Goal: Task Accomplishment & Management: Manage account settings

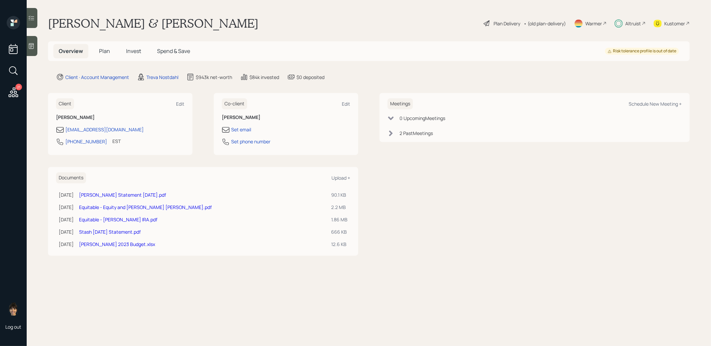
click at [103, 52] on span "Plan" at bounding box center [104, 50] width 11 height 7
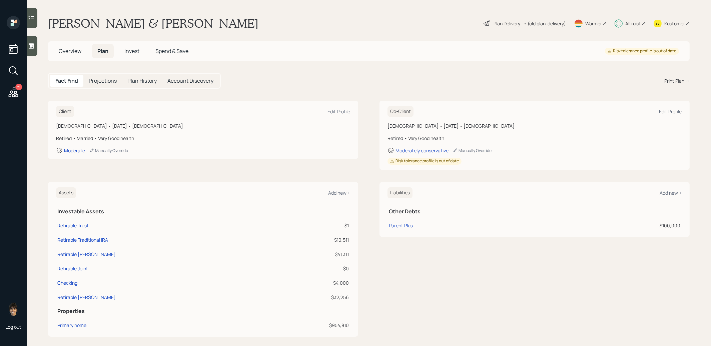
click at [135, 54] on span "Invest" at bounding box center [131, 50] width 15 height 7
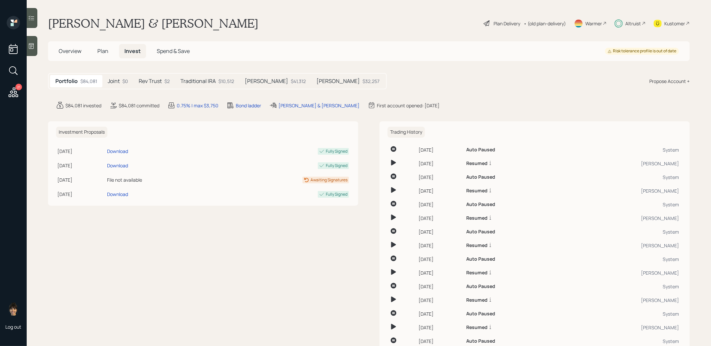
click at [228, 78] on div "$10,512" at bounding box center [226, 81] width 16 height 7
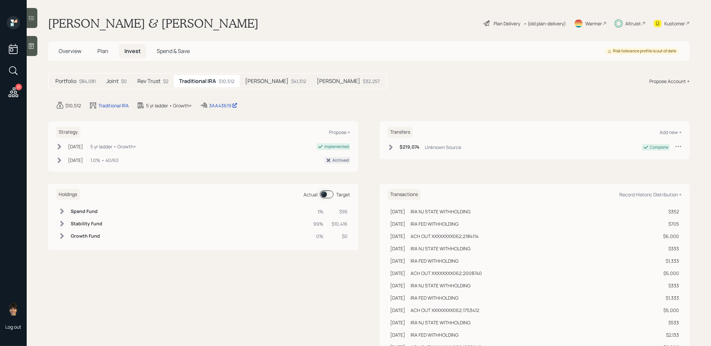
click at [324, 193] on span at bounding box center [327, 194] width 14 height 8
click at [328, 193] on span at bounding box center [327, 194] width 14 height 8
click at [30, 15] on icon at bounding box center [31, 18] width 7 height 7
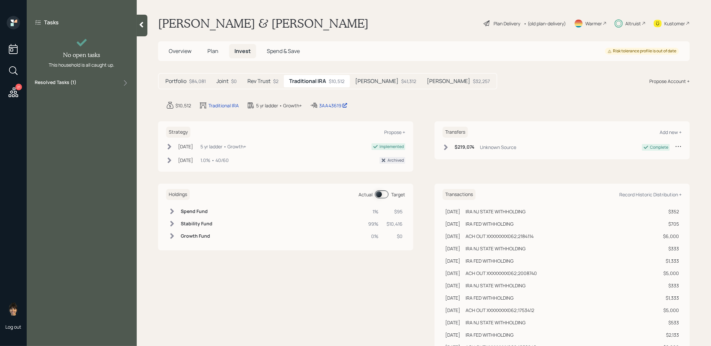
click at [60, 82] on label "Resolved Tasks ( 1 )" at bounding box center [56, 83] width 42 height 8
click at [75, 98] on div "Approve plan changes" at bounding box center [68, 98] width 41 height 6
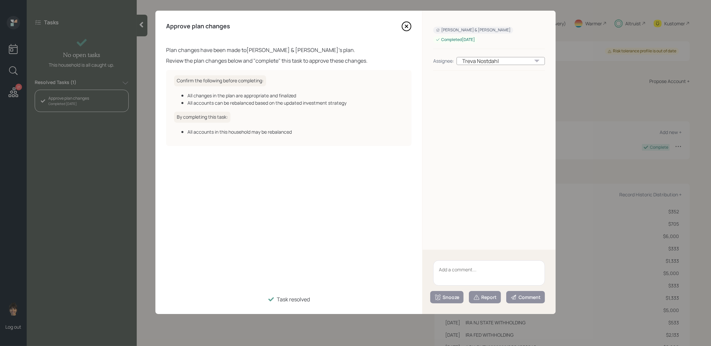
click at [410, 26] on icon at bounding box center [407, 26] width 10 height 10
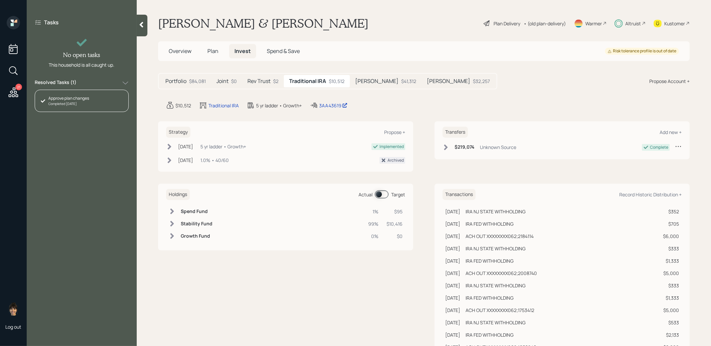
click at [381, 194] on span at bounding box center [382, 194] width 14 height 8
click at [388, 194] on span at bounding box center [382, 194] width 14 height 8
click at [379, 194] on span at bounding box center [382, 194] width 14 height 8
click at [143, 23] on icon at bounding box center [142, 25] width 4 height 6
